Goal: Check status: Check status

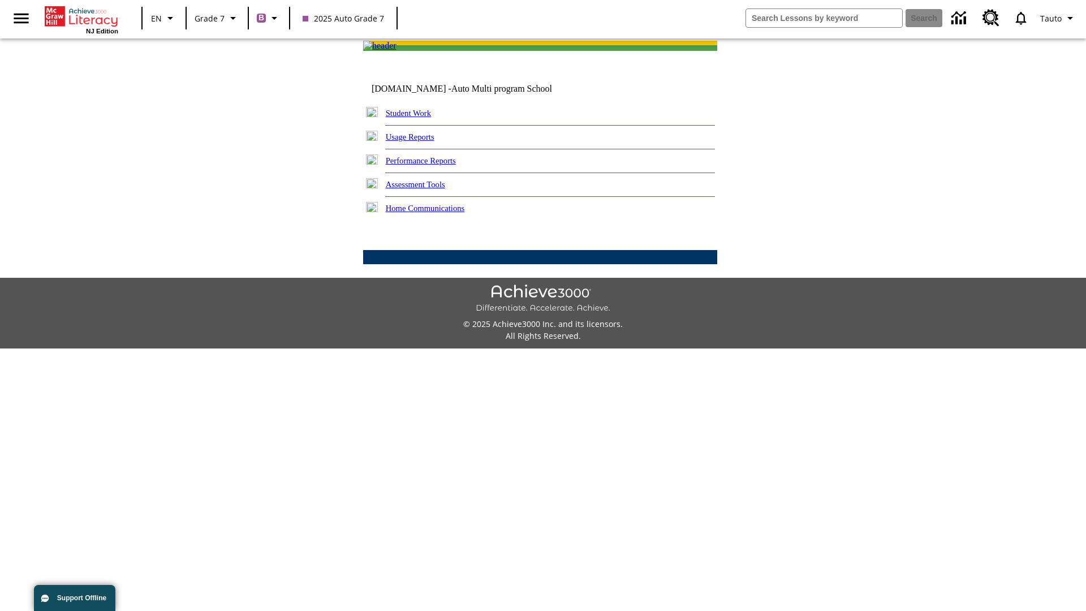
click at [416, 118] on link "Student Work" at bounding box center [408, 113] width 45 height 9
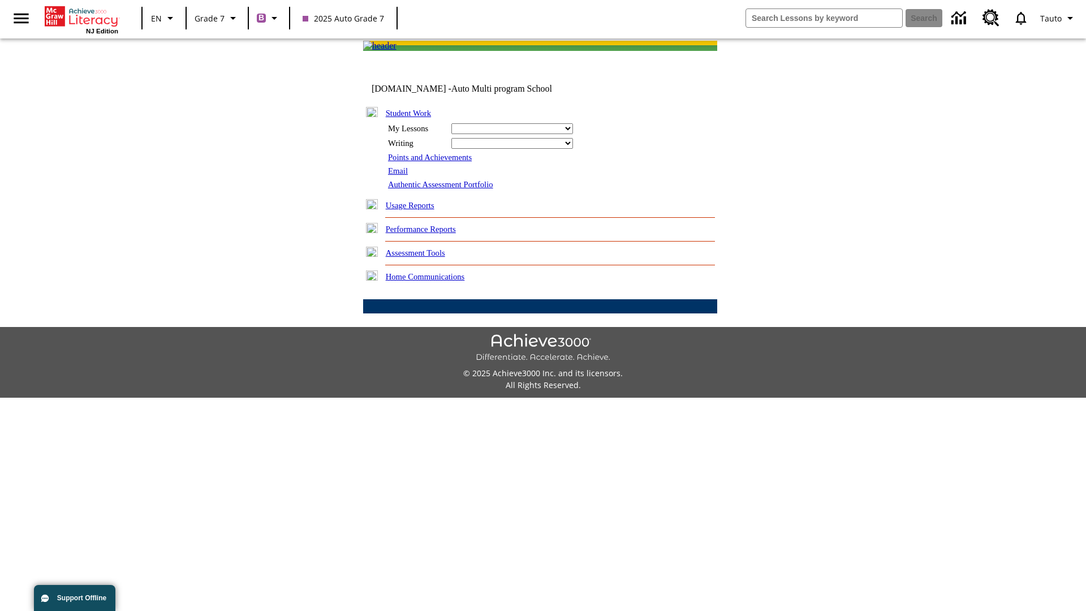
select select "/options/reports/?report_id=24&atype=1&section=2"
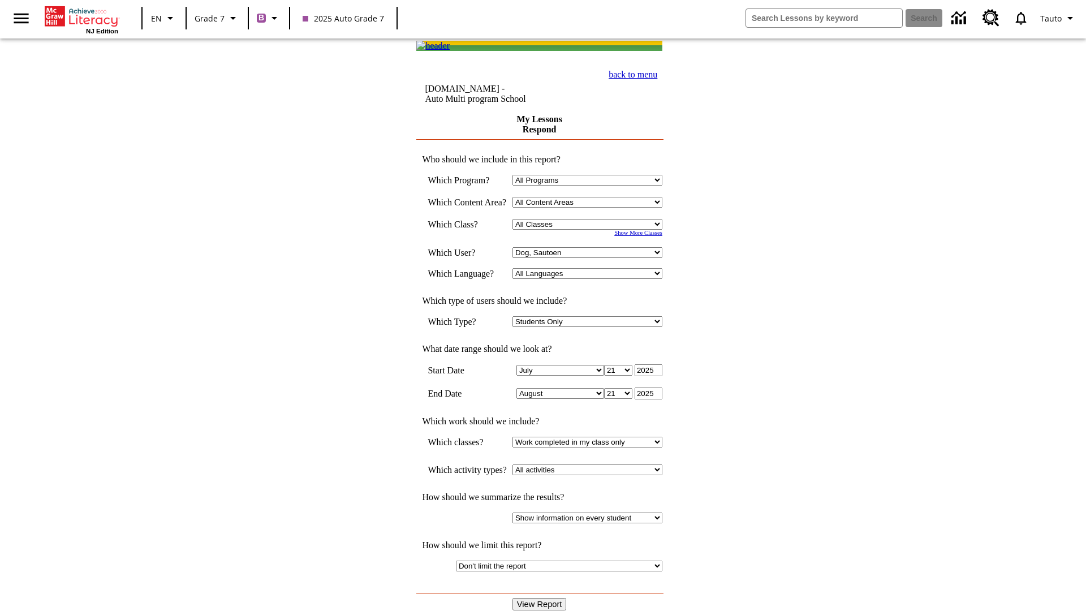
select select "21437138"
select select "4"
type input "2024"
click at [541, 598] on input "View Report" at bounding box center [539, 604] width 54 height 12
